Goal: Task Accomplishment & Management: Complete application form

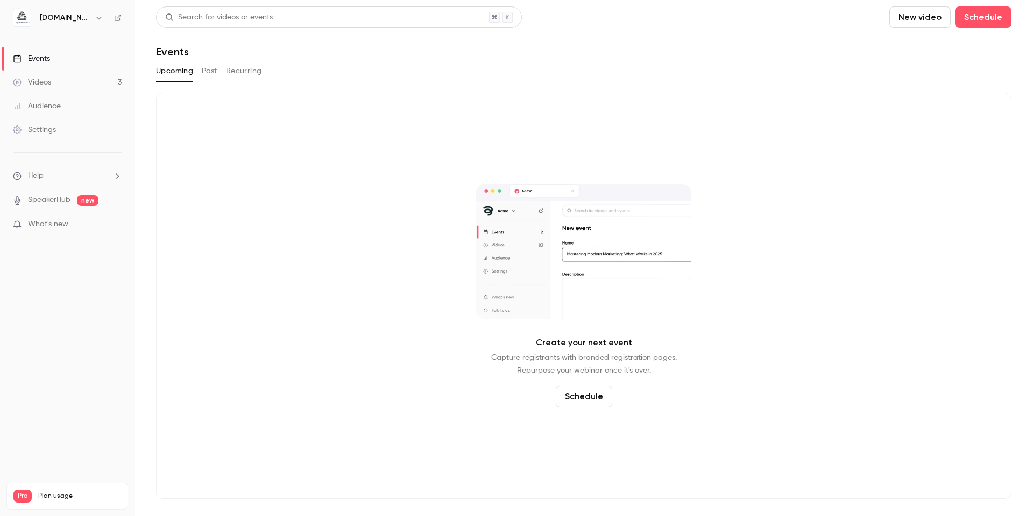
click at [40, 55] on div "Events" at bounding box center [31, 58] width 37 height 11
click at [580, 393] on button "Schedule" at bounding box center [584, 396] width 57 height 22
click at [585, 340] on div "One time event" at bounding box center [593, 338] width 82 height 11
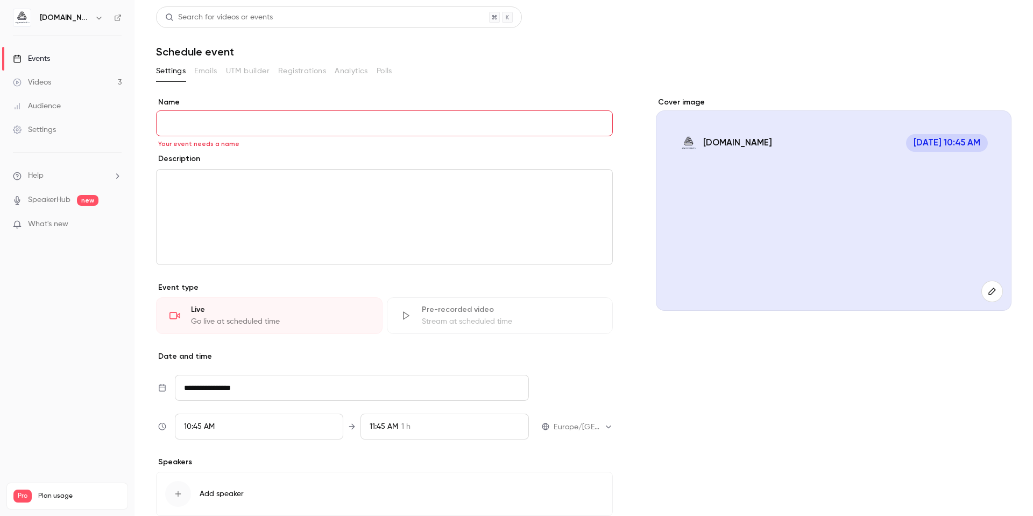
click at [243, 126] on input "Name" at bounding box center [384, 123] width 457 height 26
paste input "**********"
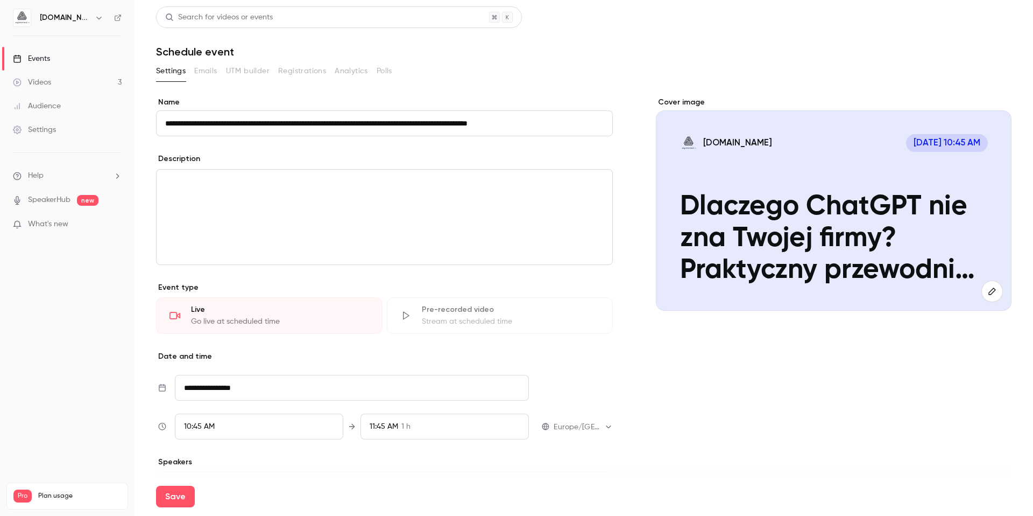
type input "**********"
click at [265, 208] on div "editor" at bounding box center [385, 217] width 456 height 95
click at [515, 220] on div "editor" at bounding box center [385, 217] width 456 height 95
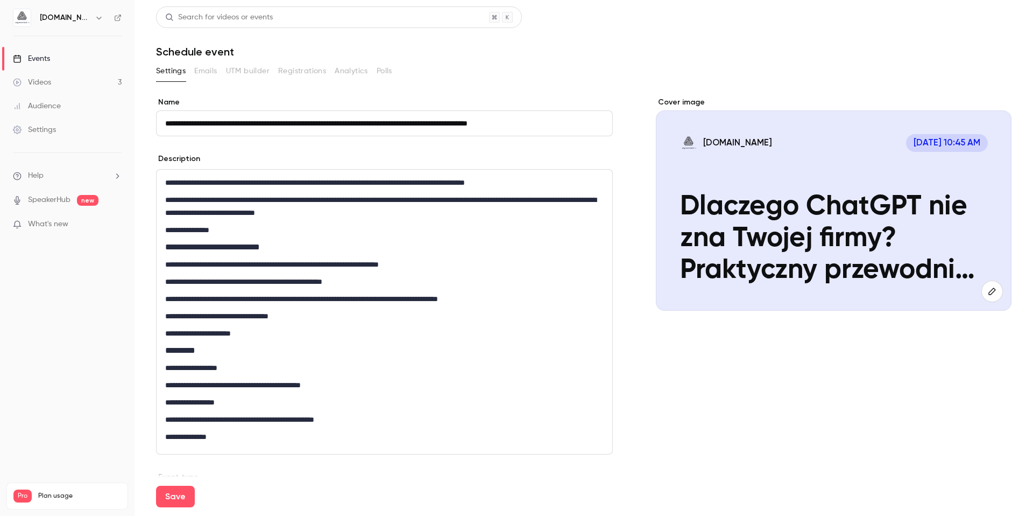
click at [228, 183] on p "**********" at bounding box center [382, 182] width 434 height 13
click at [412, 284] on p "**********" at bounding box center [382, 281] width 434 height 13
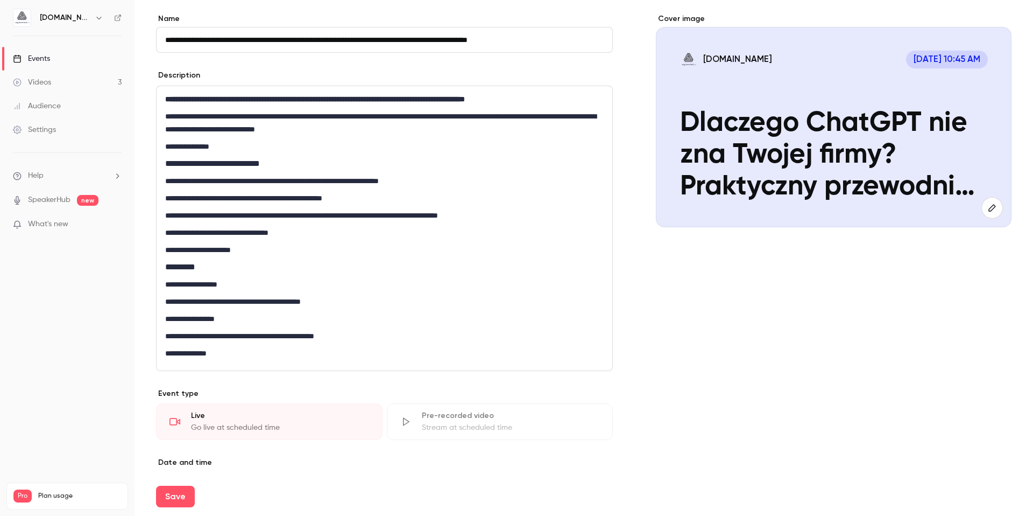
scroll to position [135, 0]
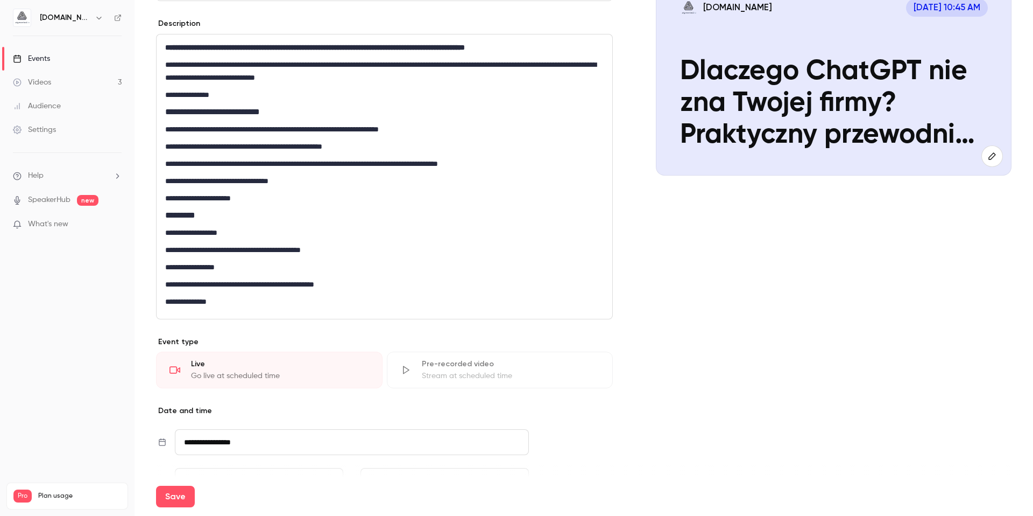
click at [267, 201] on p "**********" at bounding box center [382, 198] width 434 height 13
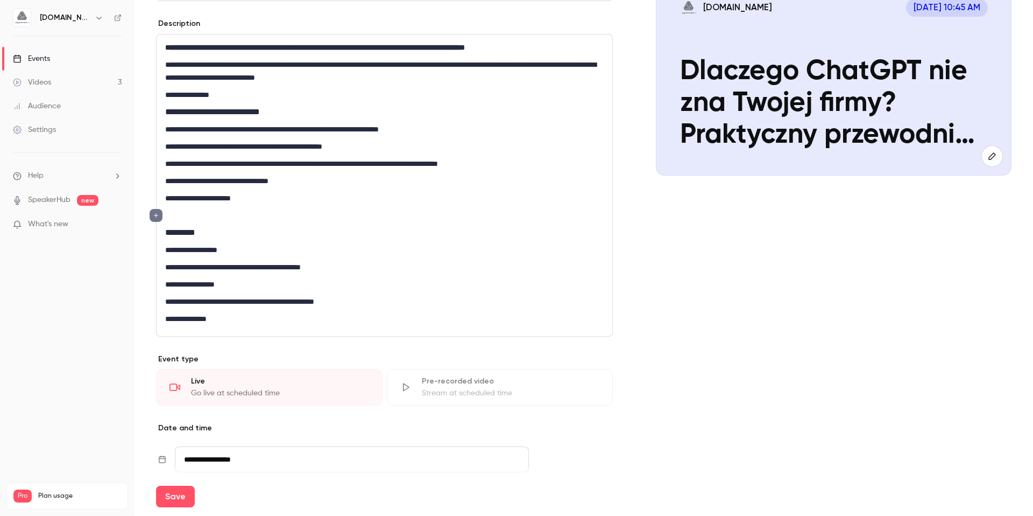
scroll to position [122, 0]
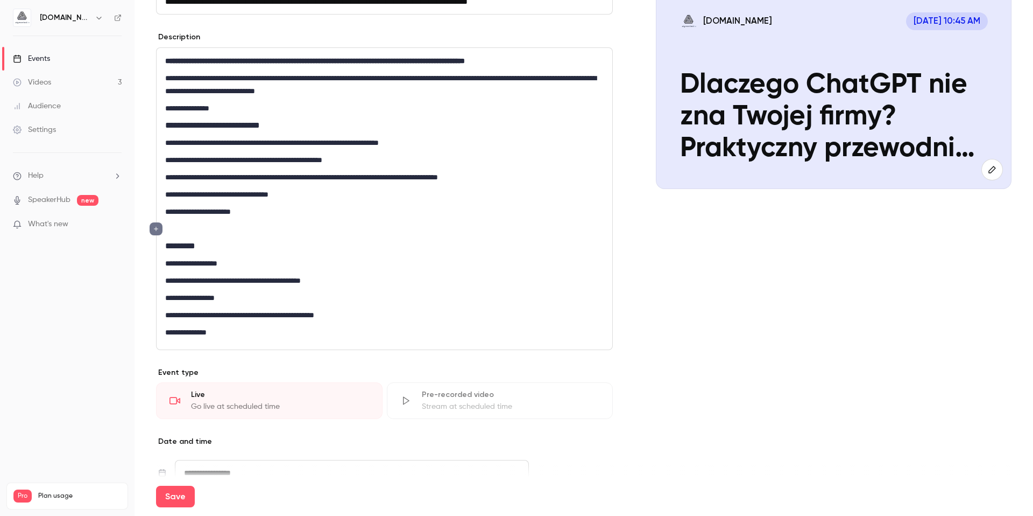
click at [237, 106] on p "**********" at bounding box center [382, 108] width 434 height 13
click at [201, 228] on p "editor" at bounding box center [384, 228] width 439 height 13
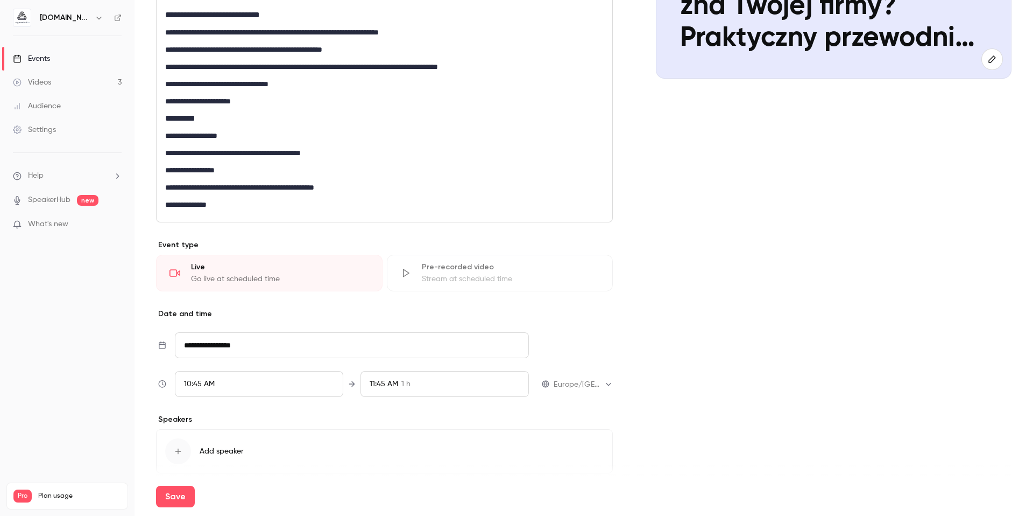
scroll to position [239, 0]
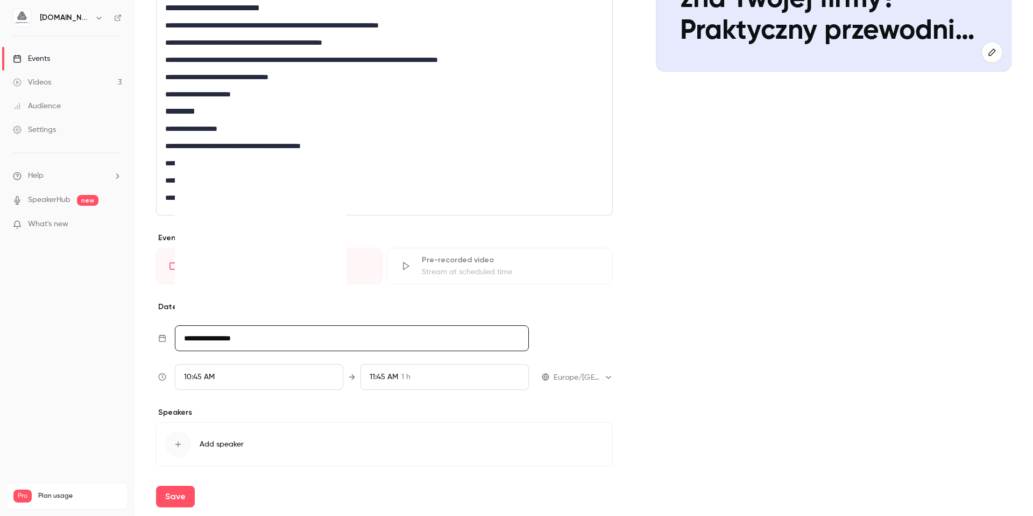
click at [245, 349] on input "**********" at bounding box center [352, 338] width 354 height 26
click at [261, 291] on div "28" at bounding box center [262, 290] width 17 height 16
type input "**********"
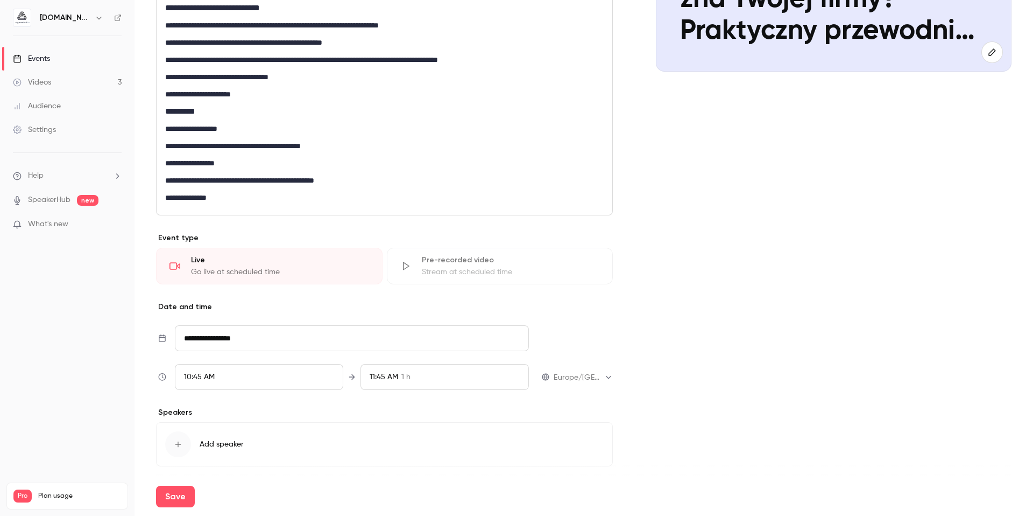
click at [237, 382] on div "10:45 AM" at bounding box center [259, 377] width 168 height 26
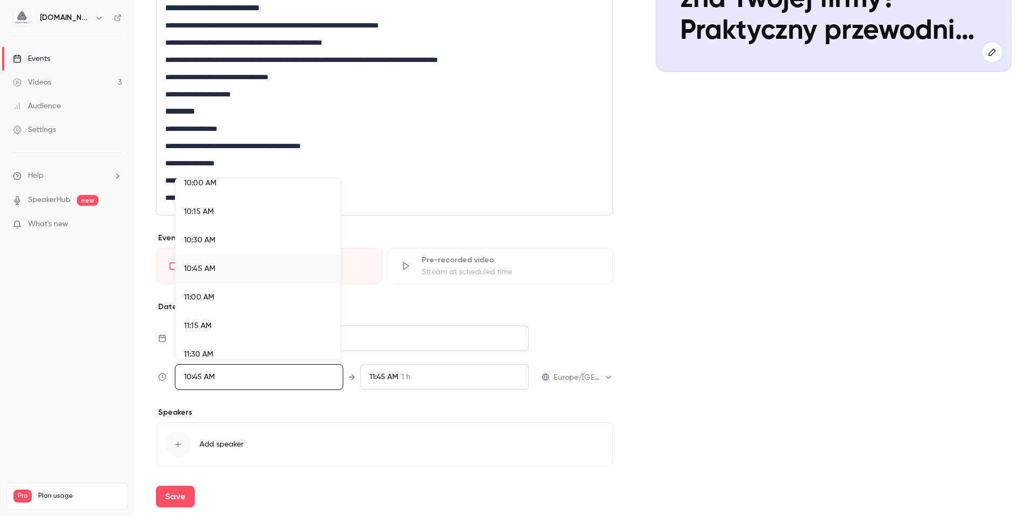
scroll to position [1157, 0]
click at [226, 296] on li "11:00 AM" at bounding box center [257, 290] width 165 height 29
click at [665, 339] on div at bounding box center [516, 258] width 1033 height 516
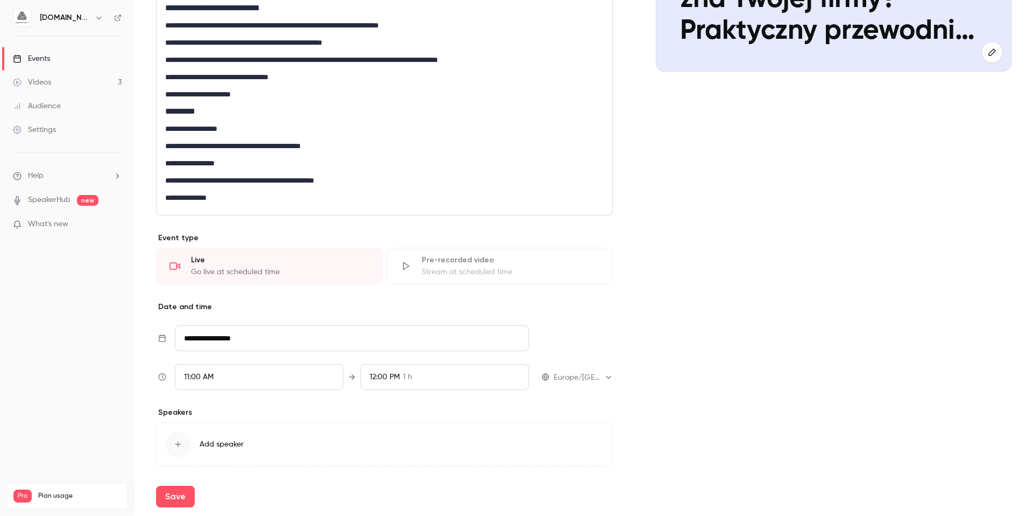
click at [231, 336] on input "**********" at bounding box center [352, 338] width 354 height 26
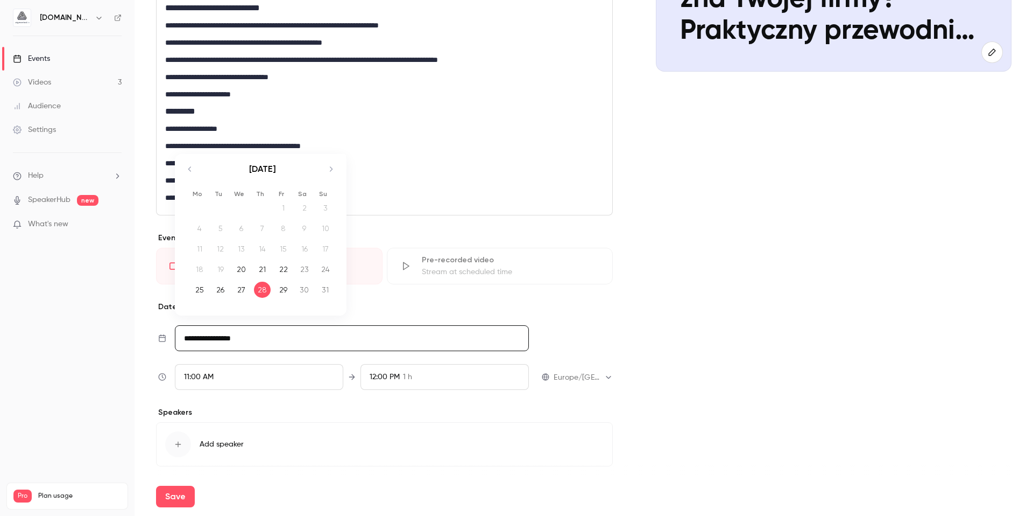
click at [713, 301] on div "Cover image aigmented.io Aug 28, 11:00 AM Dlaczego ChatGPT nie zna Twojej firmy…" at bounding box center [834, 177] width 356 height 638
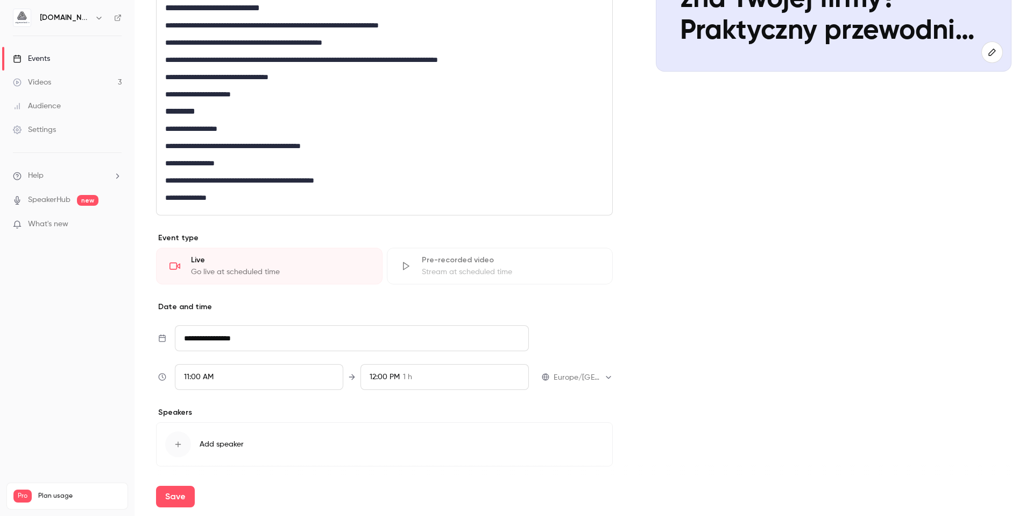
scroll to position [276, 0]
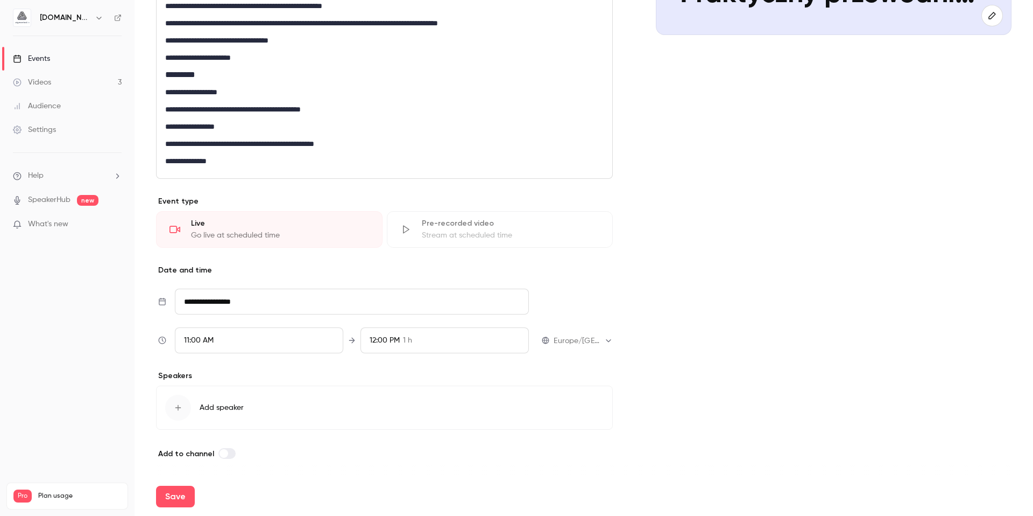
click at [182, 398] on div "button" at bounding box center [178, 408] width 26 height 26
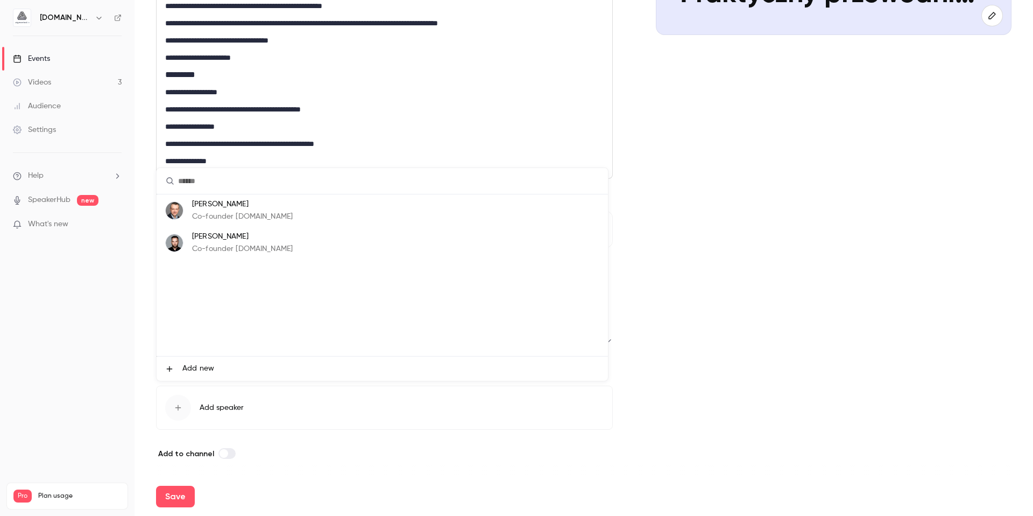
click at [205, 213] on p "Co-founder aigmented.io" at bounding box center [242, 216] width 101 height 11
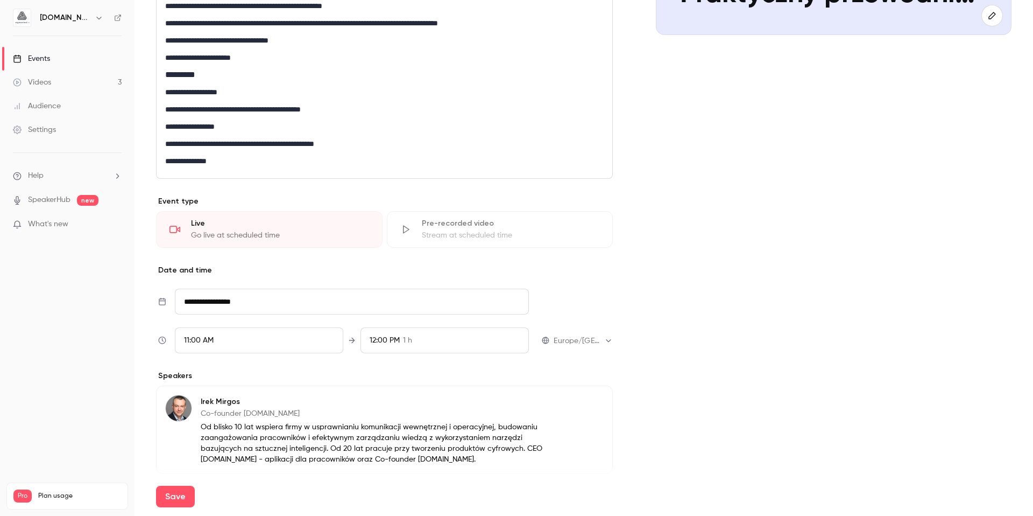
scroll to position [368, 0]
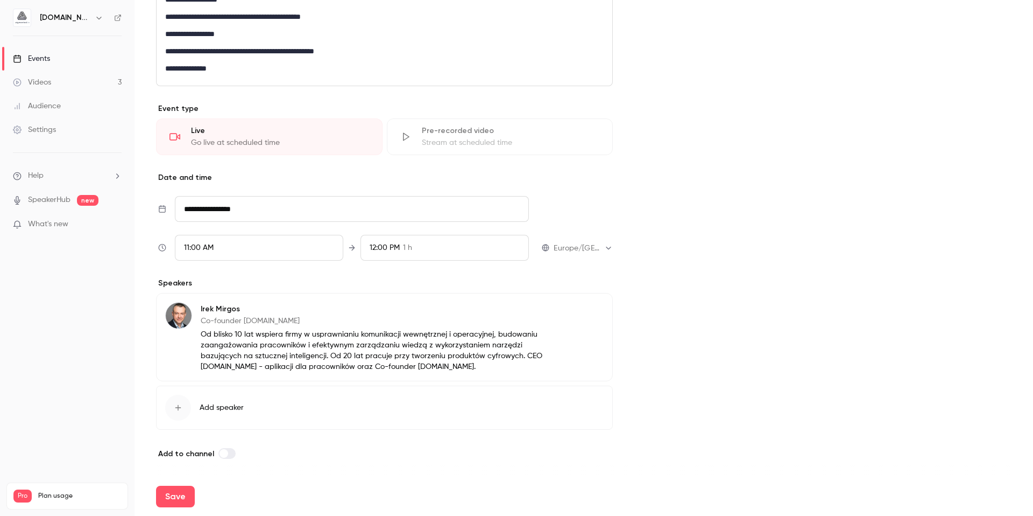
click at [179, 413] on div "button" at bounding box center [178, 408] width 26 height 26
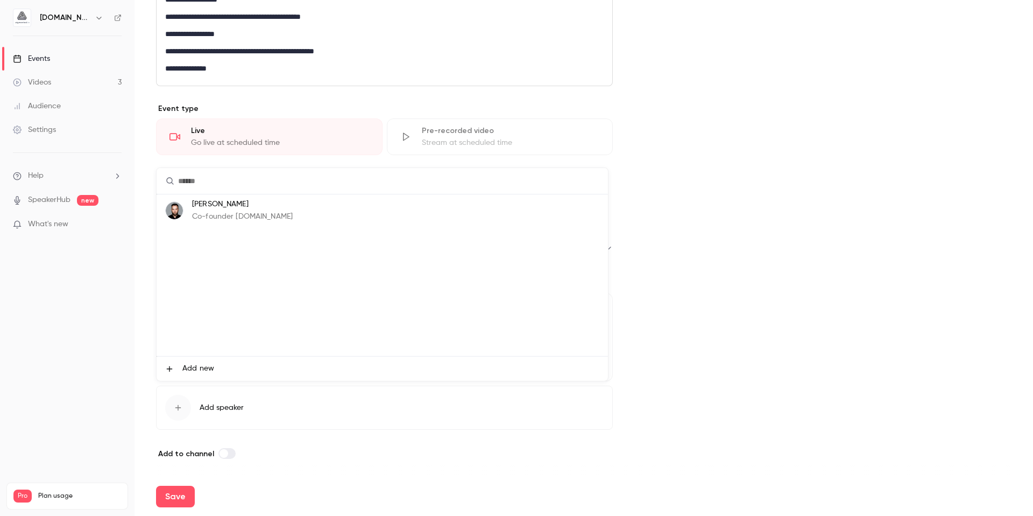
click at [214, 215] on p "Co-founder aigmented.io" at bounding box center [242, 216] width 101 height 11
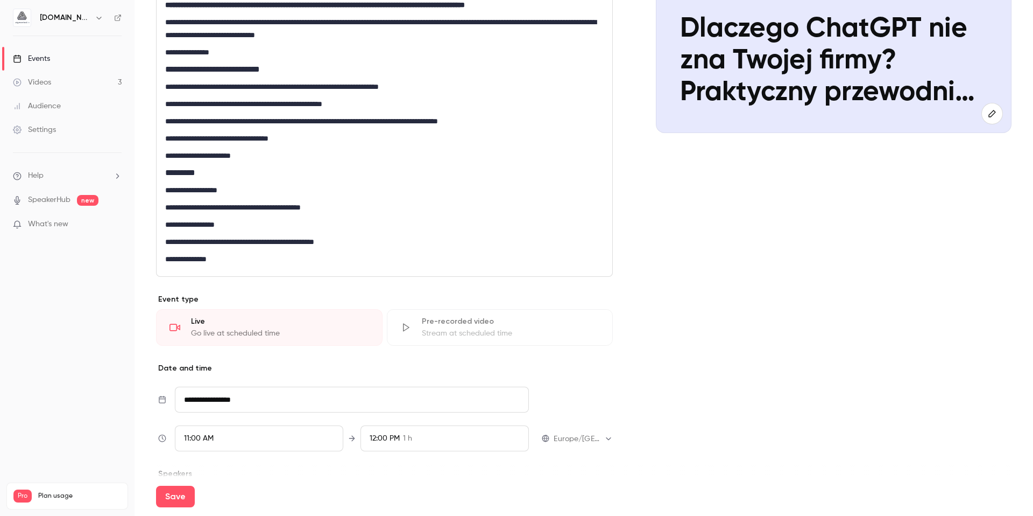
scroll to position [0, 0]
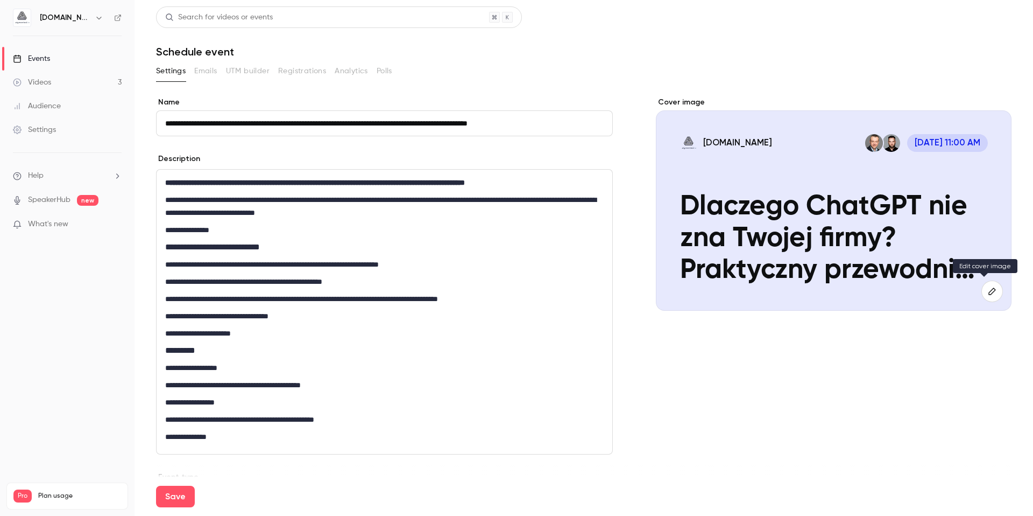
click at [987, 291] on icon "button" at bounding box center [993, 291] width 12 height 9
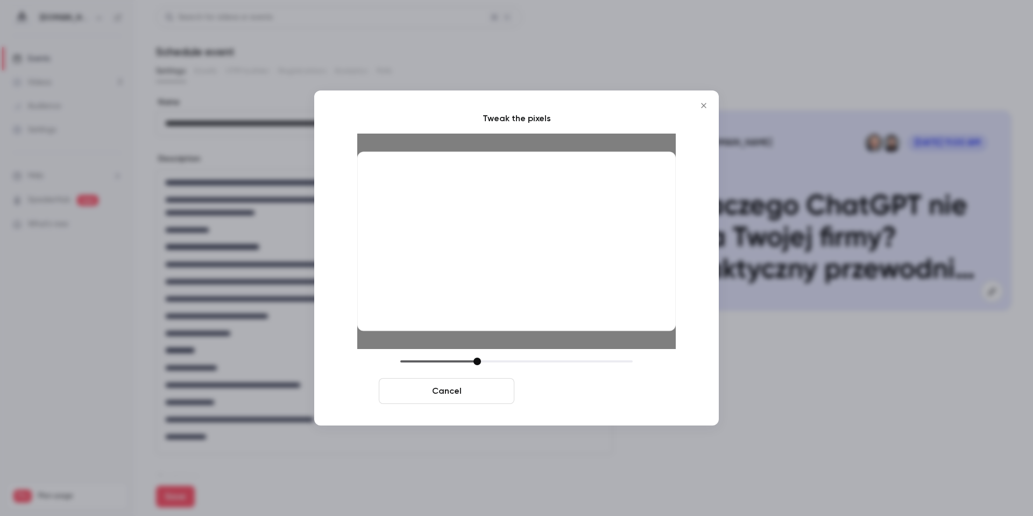
click at [539, 392] on button "Crop and save" at bounding box center [587, 391] width 136 height 26
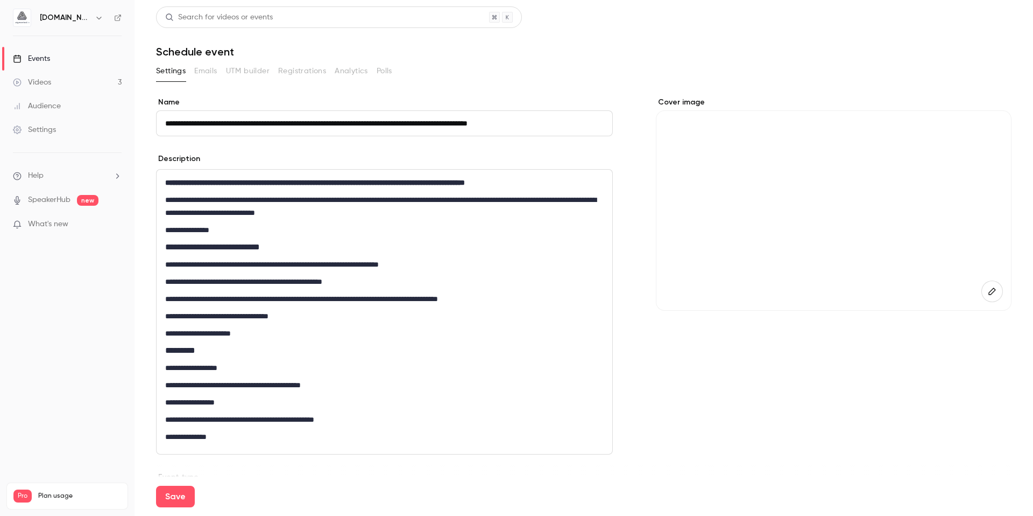
click at [987, 293] on icon "button" at bounding box center [993, 291] width 12 height 9
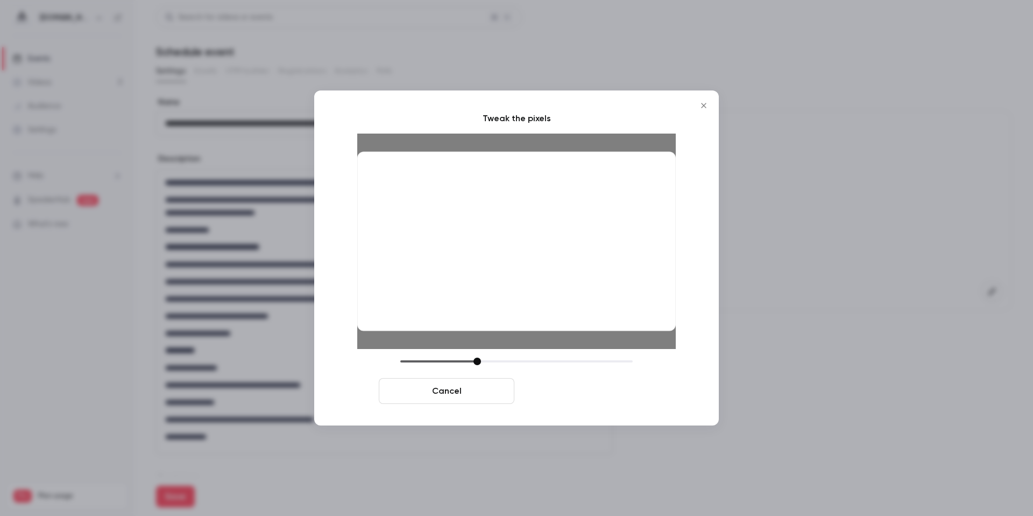
click at [560, 386] on button "Crop and save" at bounding box center [587, 391] width 136 height 26
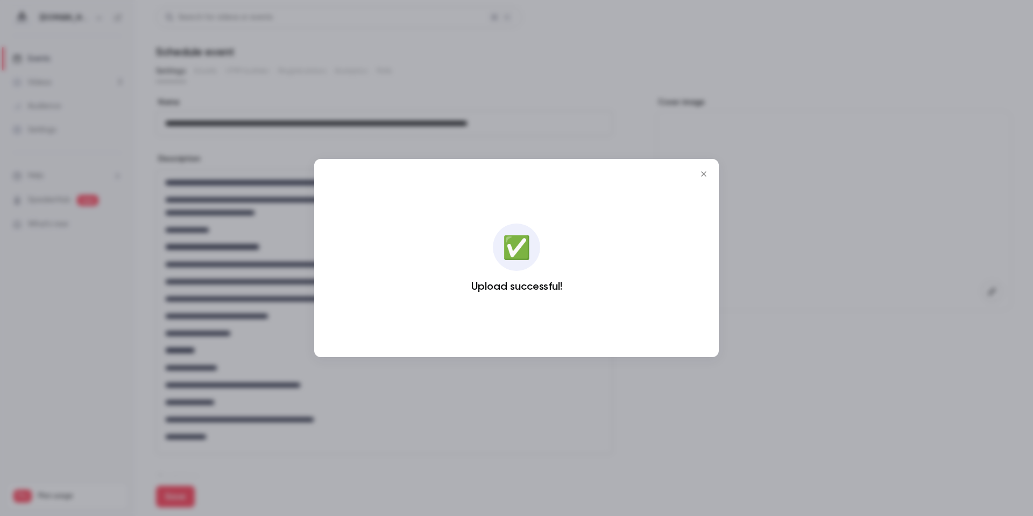
click at [704, 175] on icon "Close" at bounding box center [704, 174] width 13 height 9
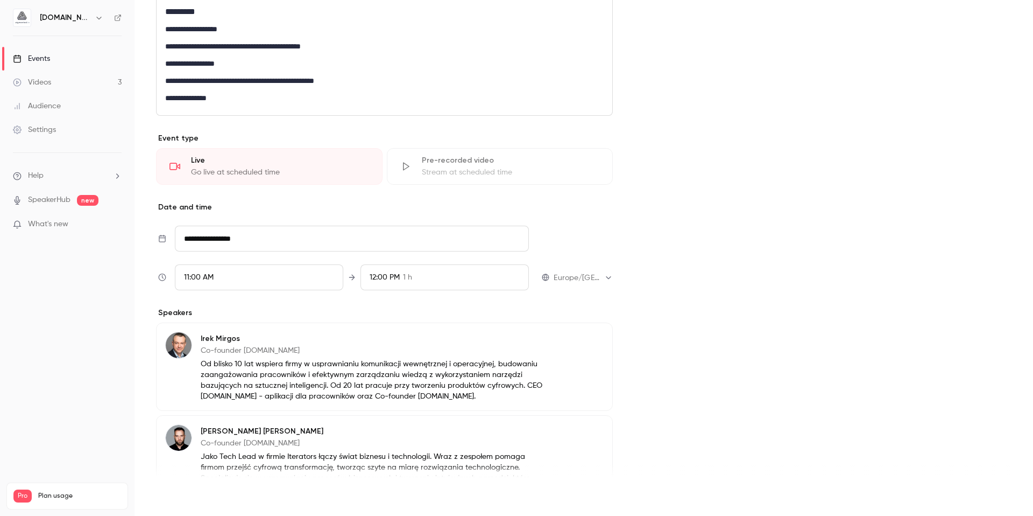
scroll to position [461, 0]
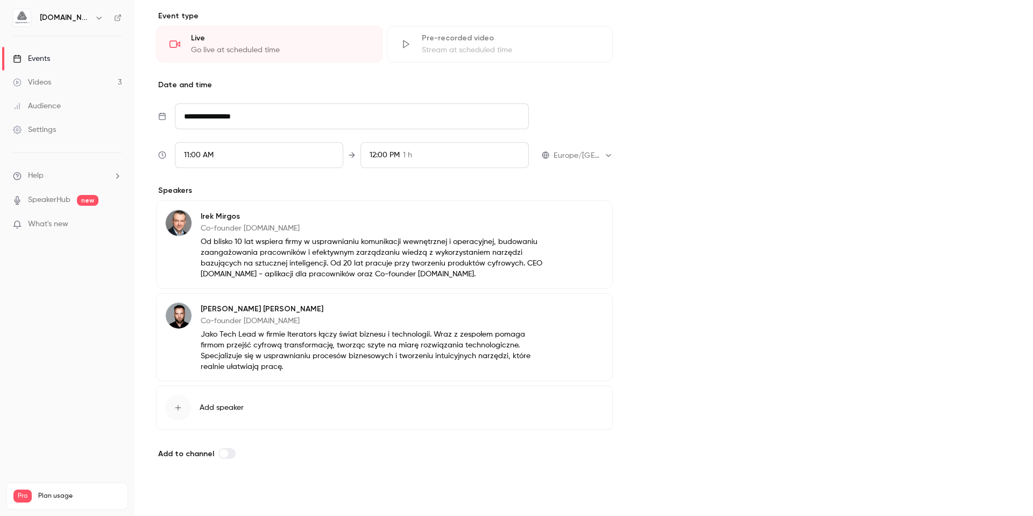
click at [182, 497] on button "Save" at bounding box center [175, 497] width 39 height 22
type input "**********"
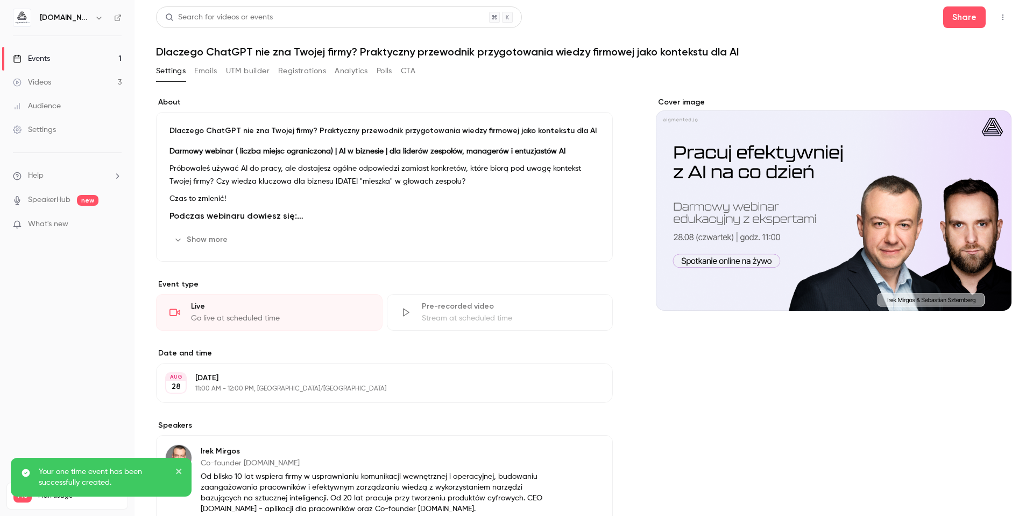
click at [76, 59] on link "Events 1" at bounding box center [67, 59] width 135 height 24
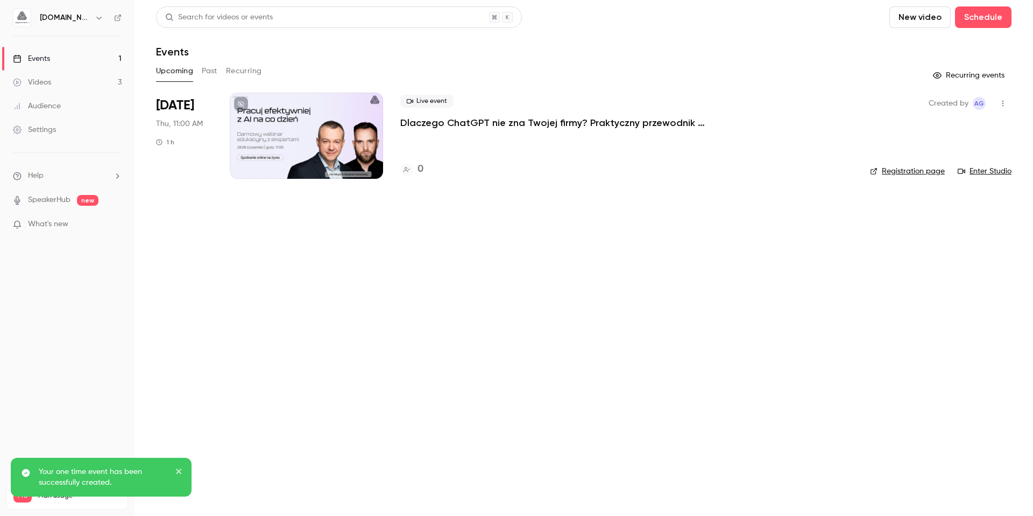
click at [917, 171] on link "Registration page" at bounding box center [907, 171] width 75 height 11
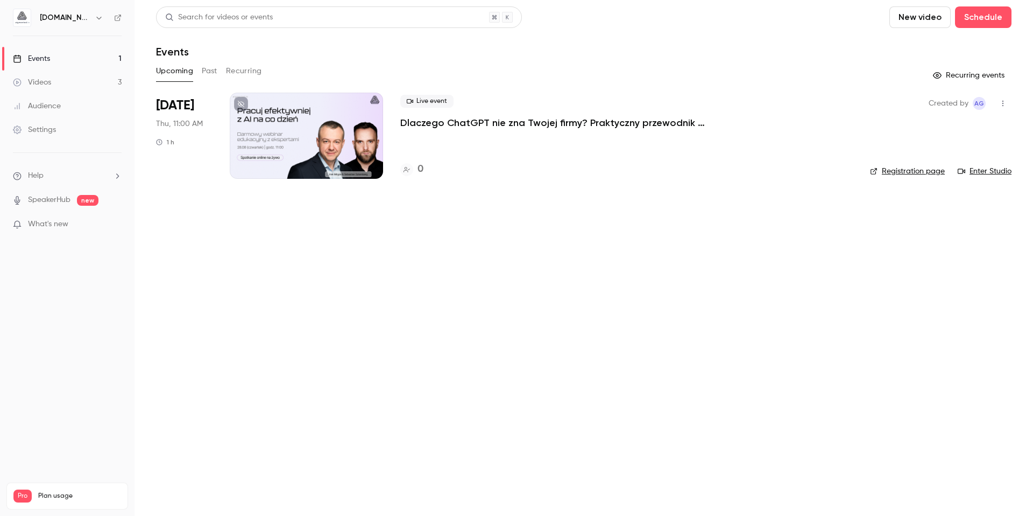
click at [571, 121] on p "Dlaczego ChatGPT nie zna Twojej firmy? Praktyczny przewodnik przygotowania wied…" at bounding box center [561, 122] width 323 height 13
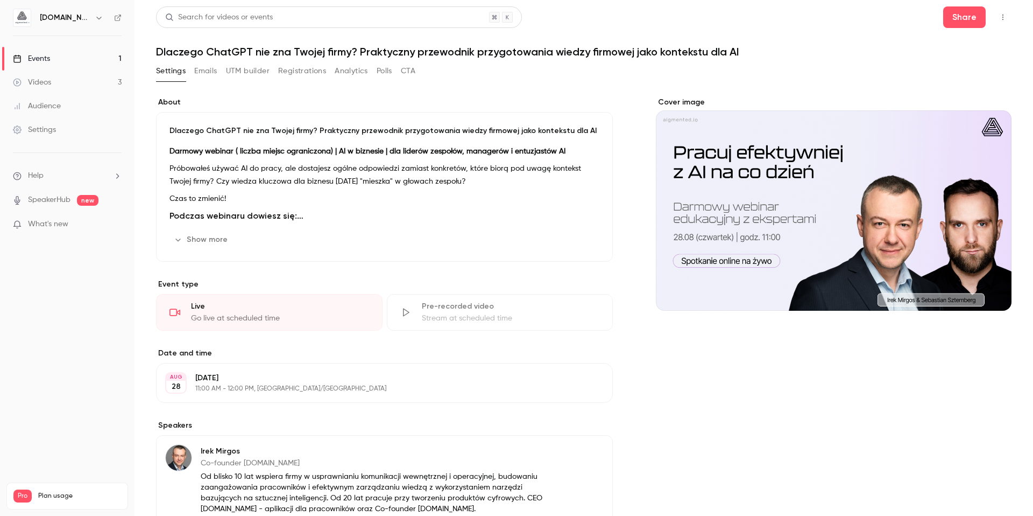
click at [51, 56] on link "Events 1" at bounding box center [67, 59] width 135 height 24
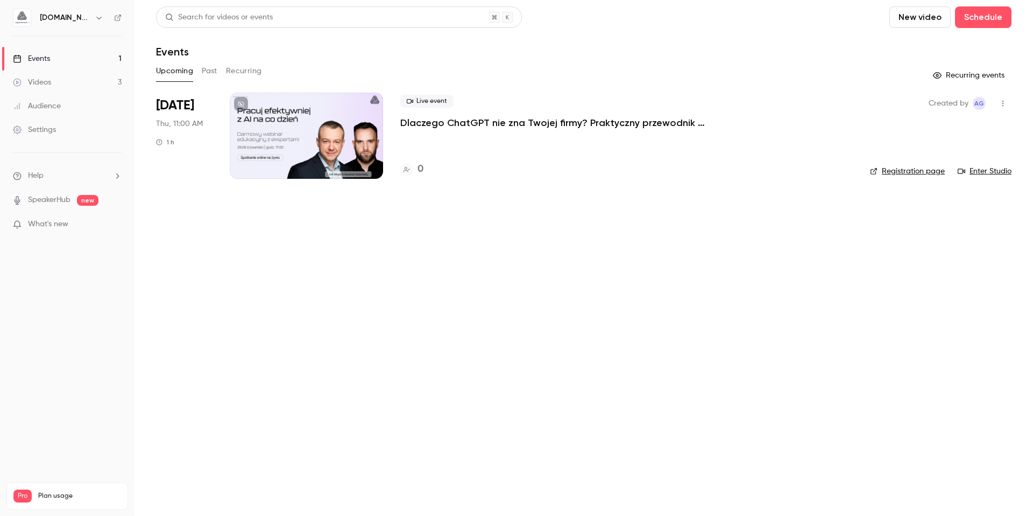
click at [498, 125] on p "Dlaczego ChatGPT nie zna Twojej firmy? Praktyczny przewodnik przygotowania wied…" at bounding box center [561, 122] width 323 height 13
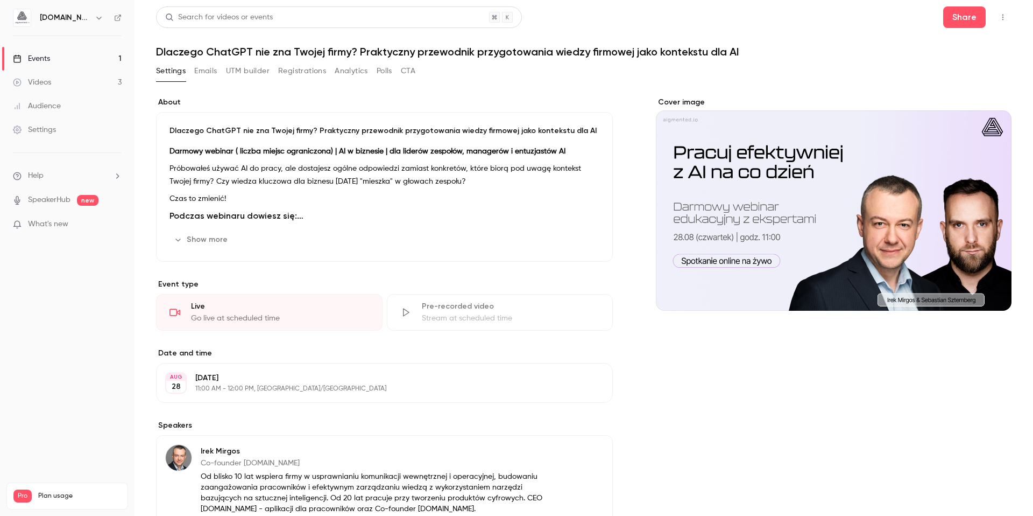
click at [407, 186] on p "Próbowałeś używać AI do pracy, ale dostajesz ogólne odpowiedzi zamiast konkretó…" at bounding box center [385, 175] width 430 height 26
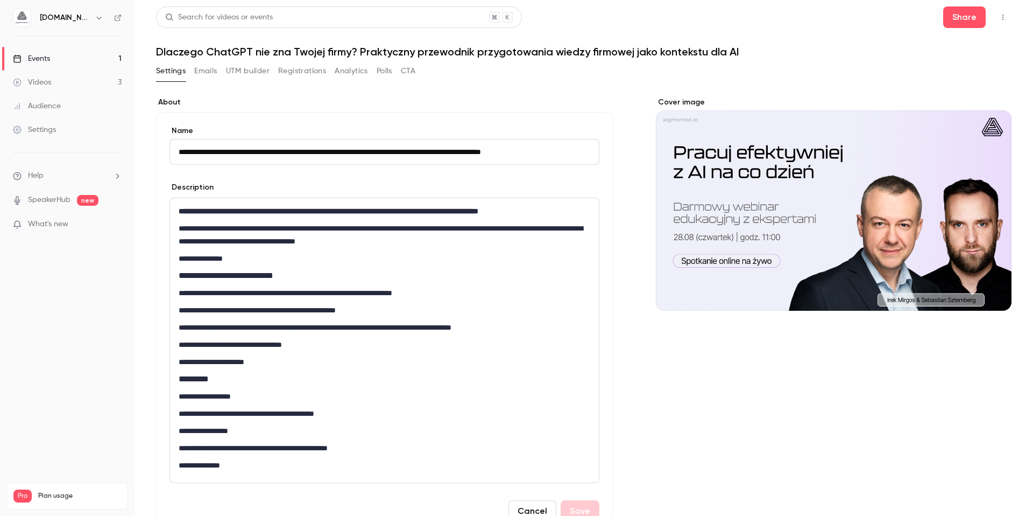
scroll to position [153, 0]
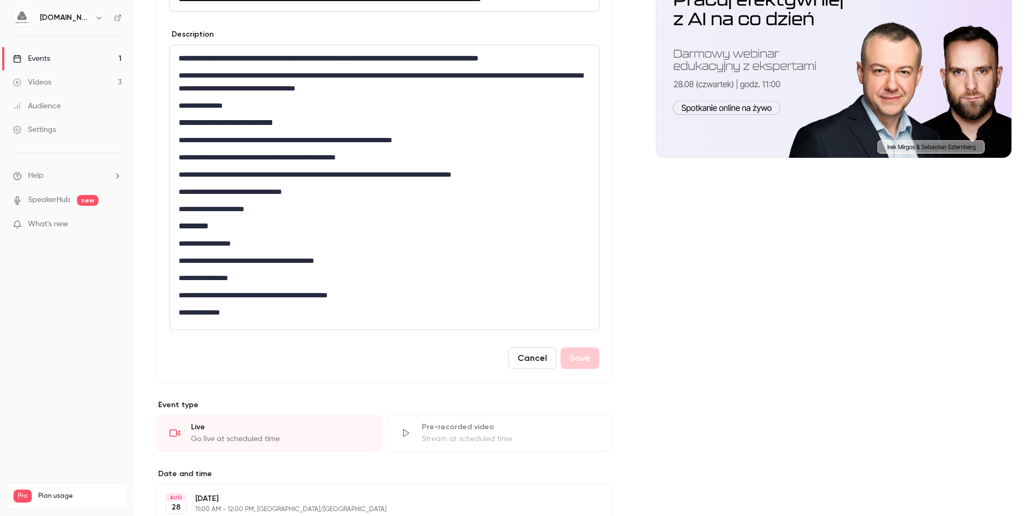
click at [181, 261] on p "**********" at bounding box center [382, 260] width 407 height 13
click at [587, 356] on button "Save" at bounding box center [580, 358] width 39 height 22
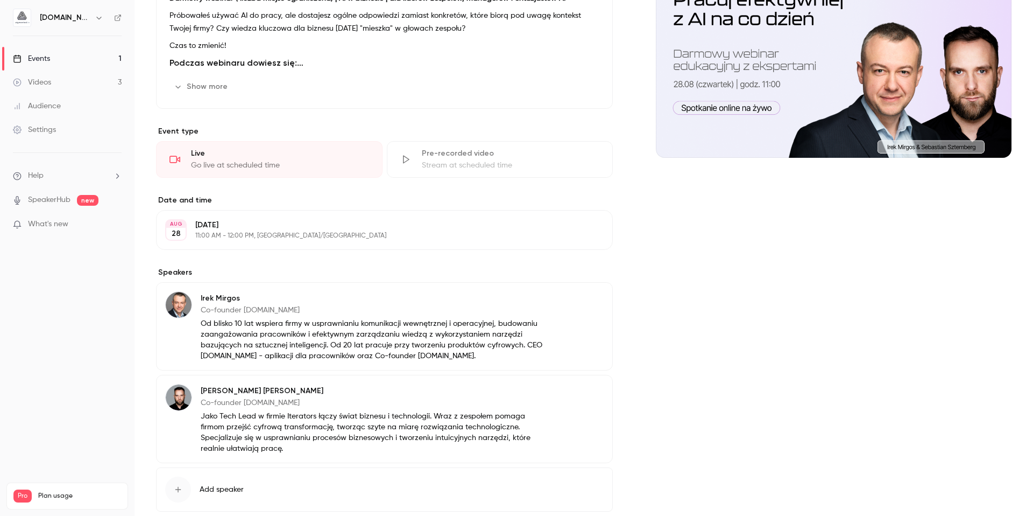
click at [49, 60] on div "Events" at bounding box center [31, 58] width 37 height 11
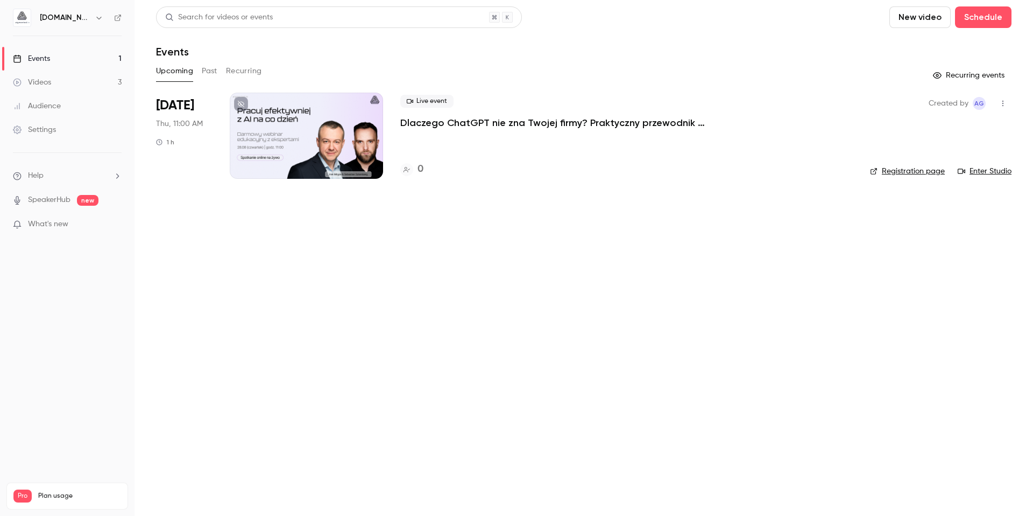
click at [778, 233] on main "Search for videos or events New video Schedule Events Upcoming Past Recurring R…" at bounding box center [584, 258] width 899 height 516
click at [919, 167] on link "Registration page" at bounding box center [907, 171] width 75 height 11
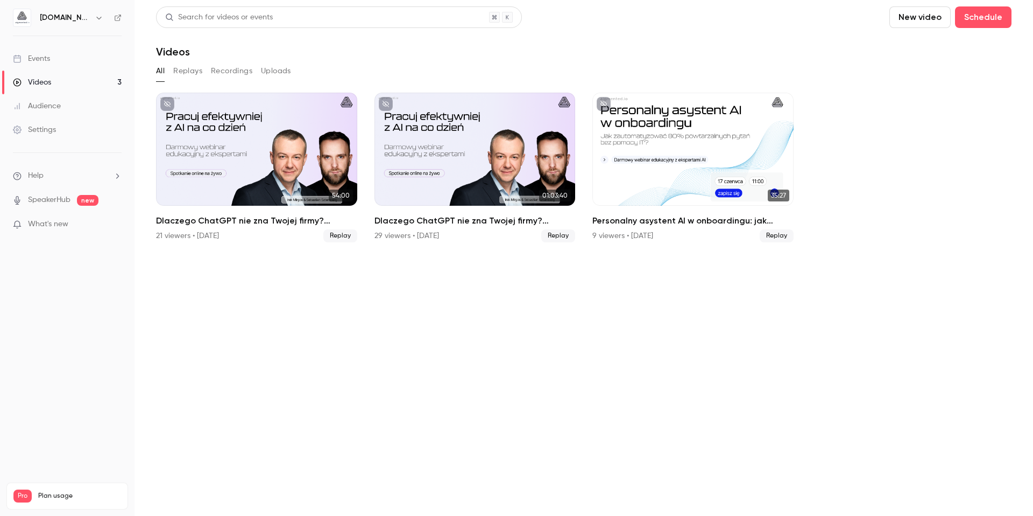
click at [30, 60] on div "Events" at bounding box center [31, 58] width 37 height 11
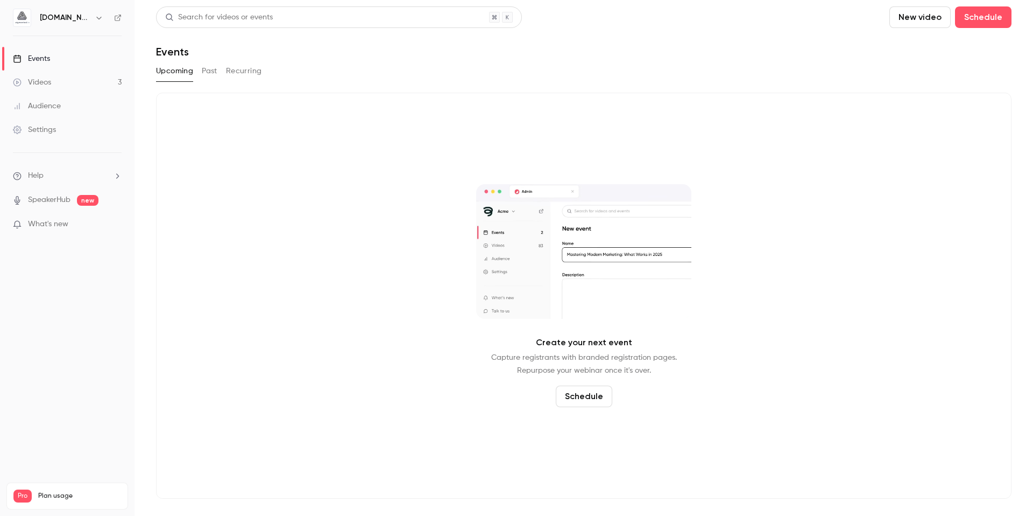
click at [44, 84] on div "Videos" at bounding box center [32, 82] width 38 height 11
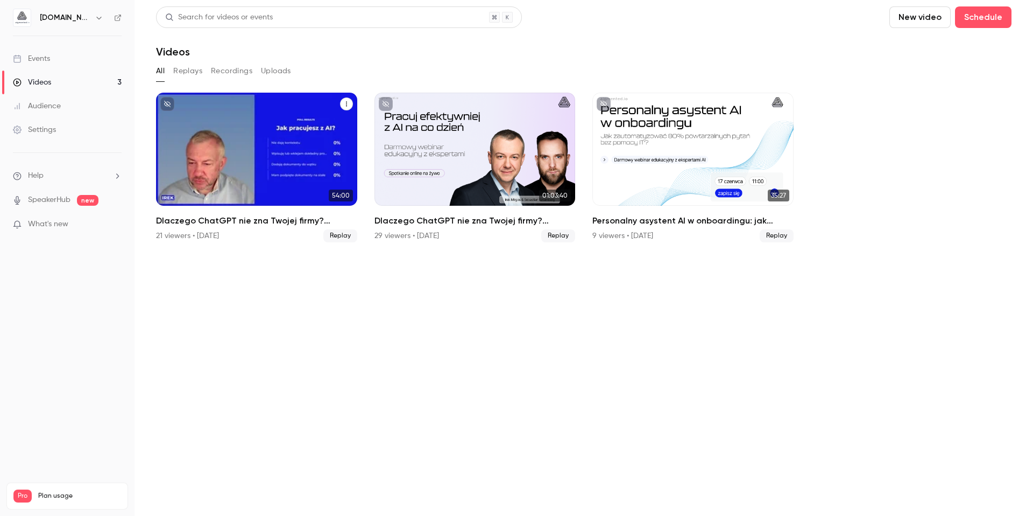
click at [266, 219] on h2 "Dlaczego ChatGPT nie zna Twojej firmy? Praktyczny przewodnik przygotowania wied…" at bounding box center [256, 220] width 201 height 13
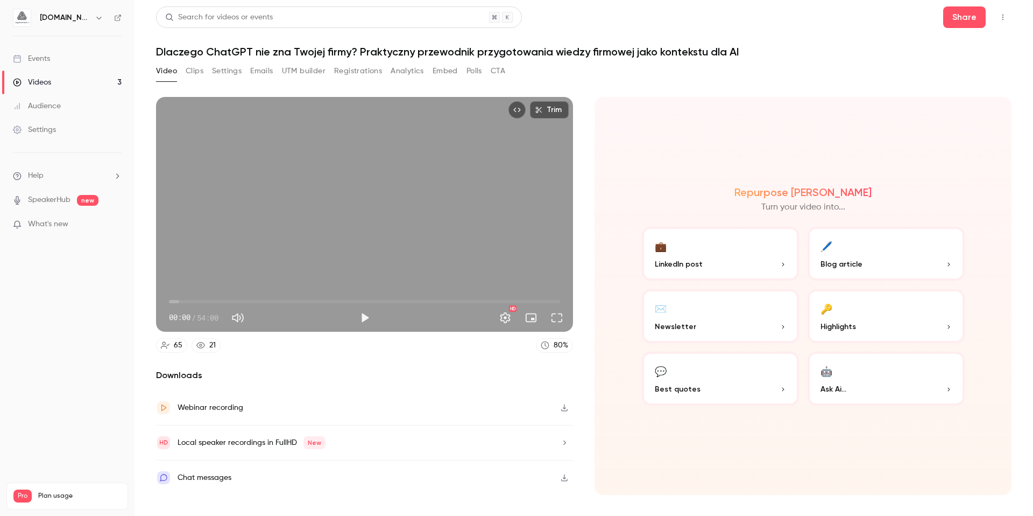
click at [288, 71] on button "UTM builder" at bounding box center [304, 70] width 44 height 17
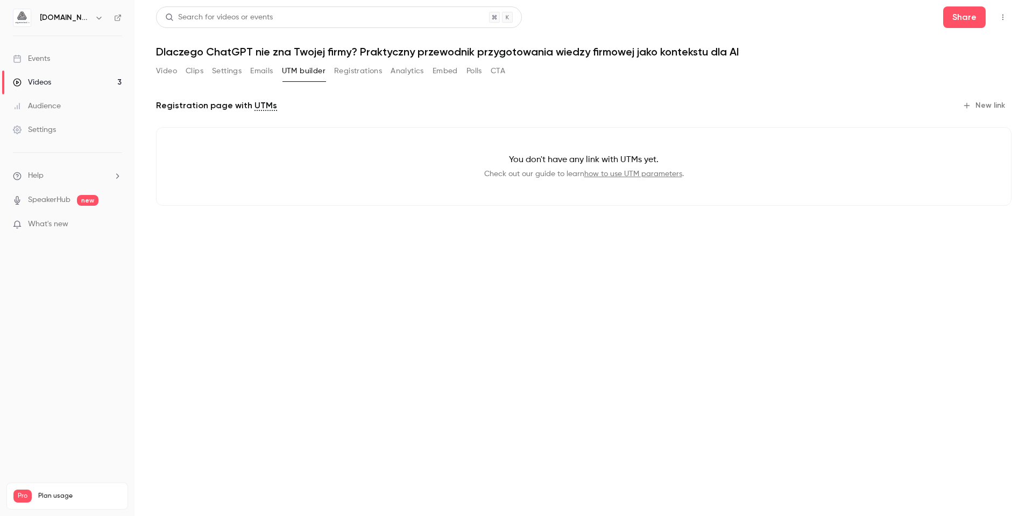
click at [50, 85] on div "Videos" at bounding box center [32, 82] width 38 height 11
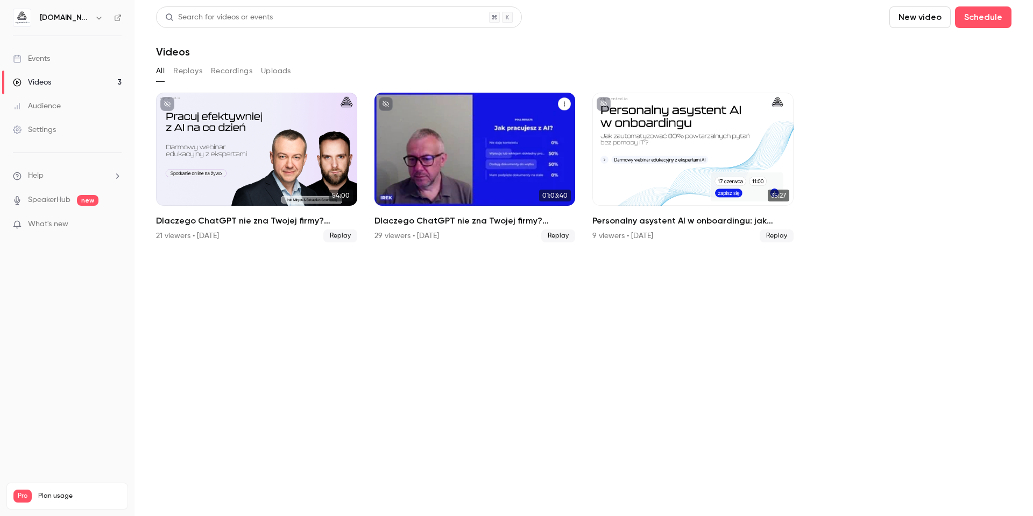
click at [482, 217] on h2 "Dlaczego ChatGPT nie zna Twojej firmy? Praktyczny przewodnik przygotowania wied…" at bounding box center [475, 220] width 201 height 13
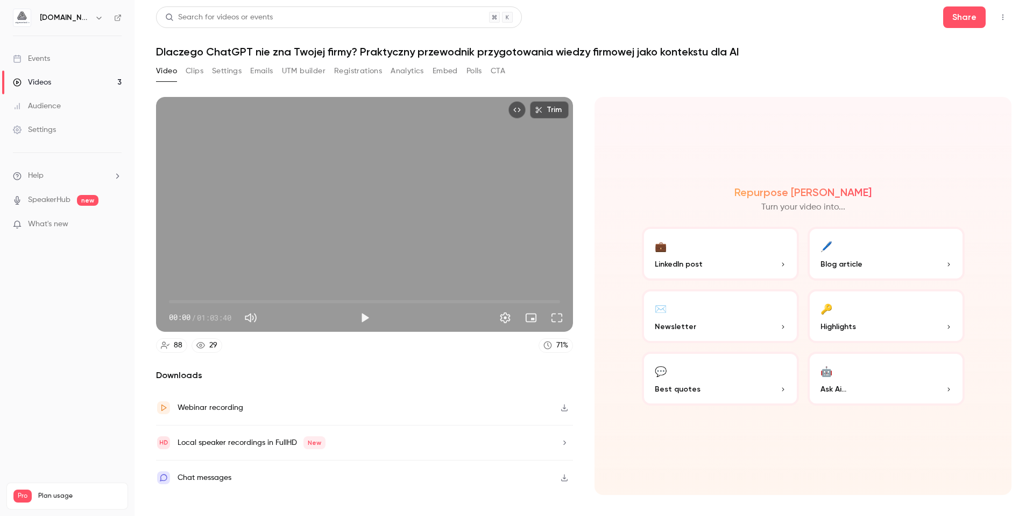
click at [302, 73] on button "UTM builder" at bounding box center [304, 70] width 44 height 17
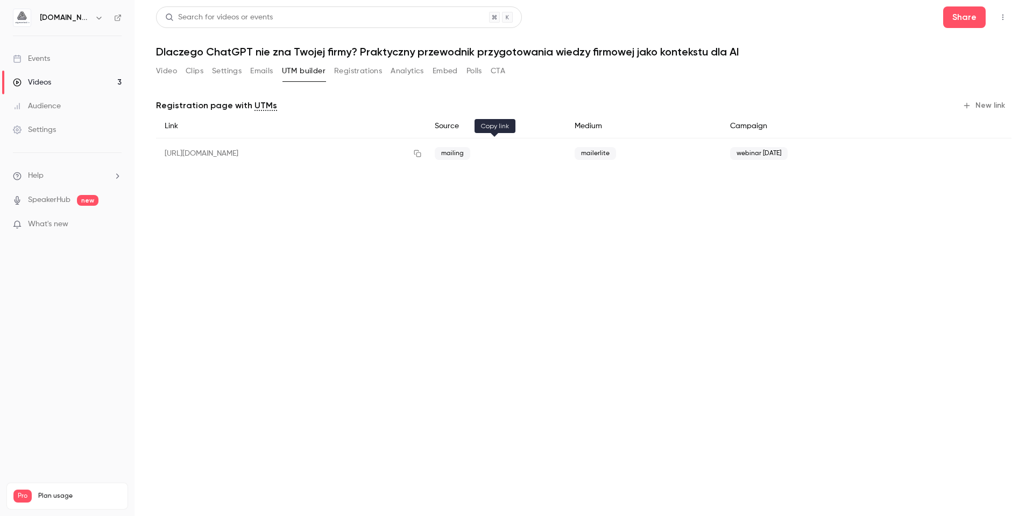
click at [422, 154] on icon "button" at bounding box center [417, 154] width 9 height 8
